Goal: Leave review/rating

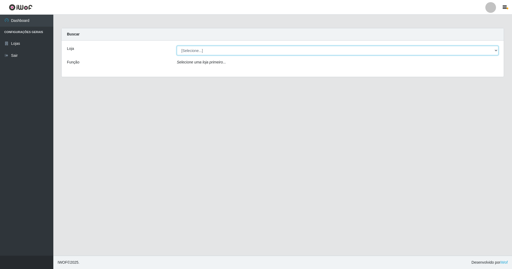
click at [496, 50] on select "[Selecione...] SuperShow - Asa Norte" at bounding box center [338, 50] width 322 height 9
select select "71"
click at [177, 46] on select "[Selecione...] SuperShow - Asa Norte" at bounding box center [338, 50] width 322 height 9
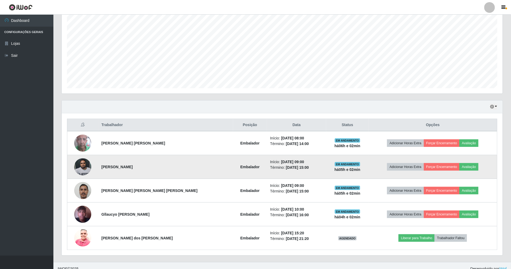
scroll to position [107, 0]
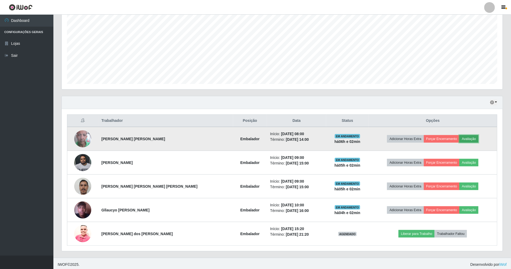
click at [460, 140] on button "Avaliação" at bounding box center [468, 138] width 19 height 7
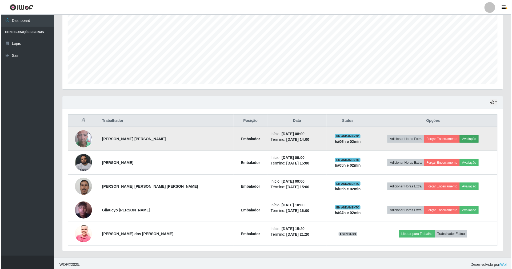
scroll to position [111, 436]
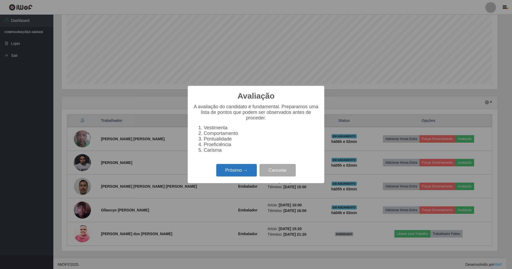
click at [244, 177] on button "Próximo →" at bounding box center [236, 170] width 41 height 13
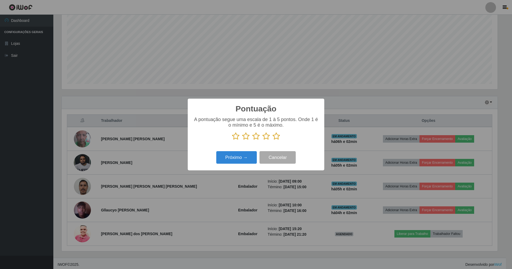
click at [281, 135] on p at bounding box center [256, 136] width 126 height 8
click at [276, 138] on icon at bounding box center [276, 136] width 7 height 8
click at [273, 140] on input "radio" at bounding box center [273, 140] width 0 height 0
click at [248, 157] on button "Próximo →" at bounding box center [236, 157] width 41 height 13
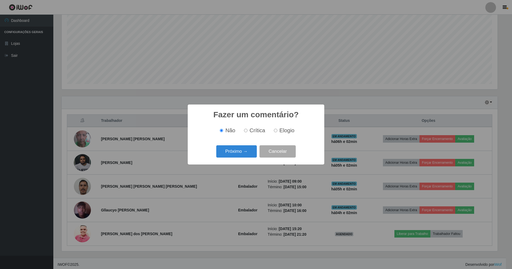
click at [276, 129] on input "Elogio" at bounding box center [275, 130] width 3 height 3
radio input "true"
click at [244, 151] on button "Próximo →" at bounding box center [236, 151] width 41 height 13
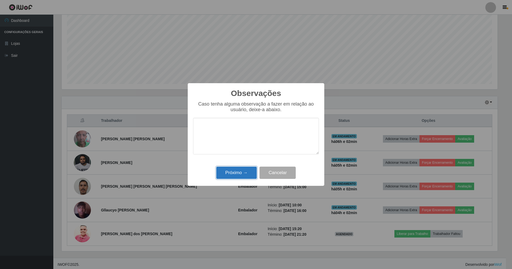
click at [235, 174] on button "Próximo →" at bounding box center [236, 173] width 41 height 13
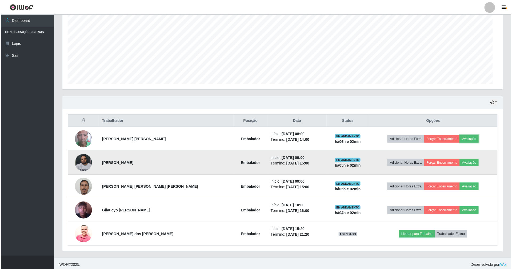
scroll to position [111, 441]
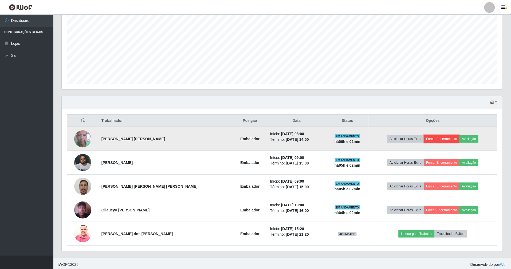
click at [438, 139] on button "Forçar Encerramento" at bounding box center [442, 138] width 36 height 7
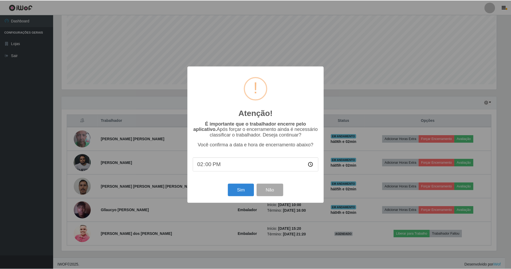
scroll to position [111, 436]
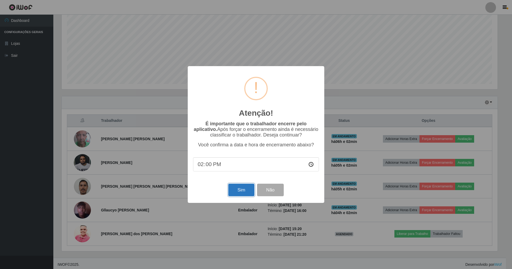
click at [244, 189] on button "Sim" at bounding box center [241, 190] width 26 height 13
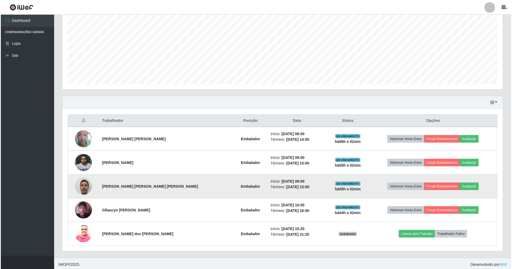
scroll to position [0, 0]
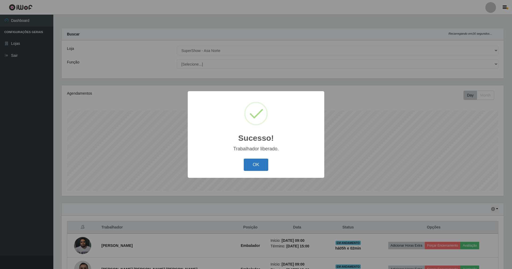
click at [262, 163] on button "OK" at bounding box center [256, 165] width 25 height 13
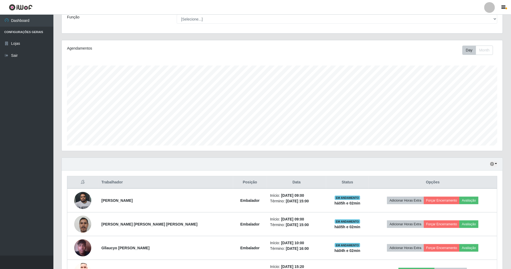
scroll to position [86, 0]
